Goal: Navigation & Orientation: Find specific page/section

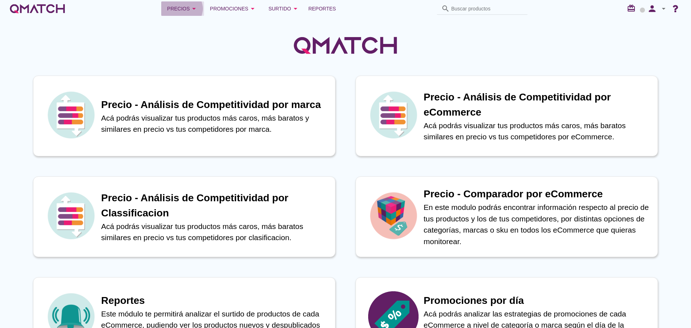
click at [190, 6] on div "Precios arrow_drop_down" at bounding box center [182, 8] width 31 height 9
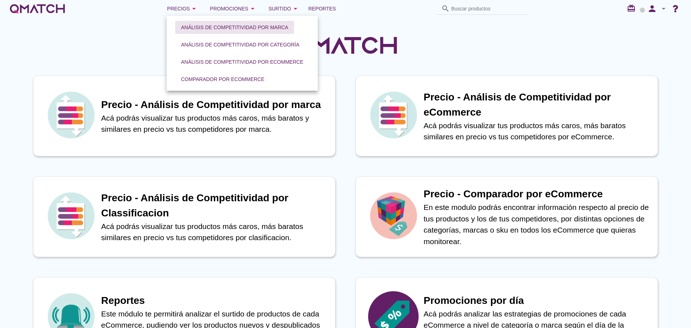
click at [208, 26] on div "Análisis de competitividad por marca" at bounding box center [234, 28] width 107 height 8
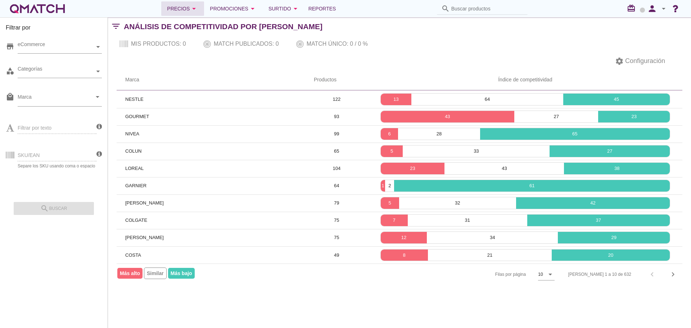
click at [188, 10] on div "Precios arrow_drop_down" at bounding box center [182, 8] width 31 height 9
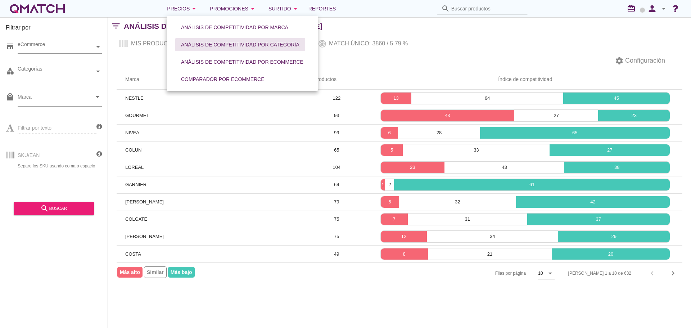
click at [192, 46] on div "Análisis de competitividad por categoría" at bounding box center [240, 45] width 118 height 8
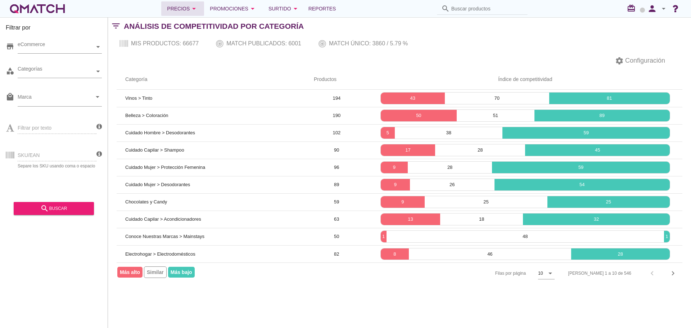
click at [184, 6] on div "Precios arrow_drop_down" at bounding box center [182, 8] width 31 height 9
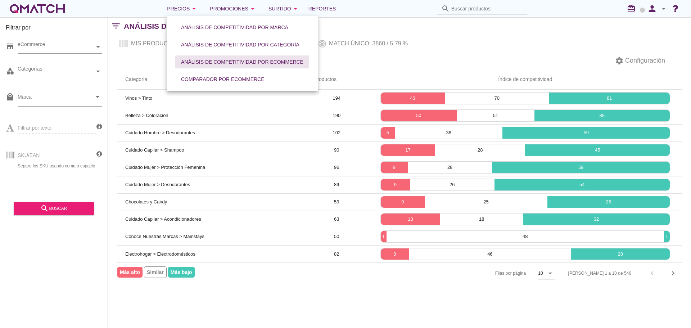
click at [199, 64] on div "Análisis de competitividad por eCommerce" at bounding box center [242, 62] width 122 height 8
